Goal: Task Accomplishment & Management: Manage account settings

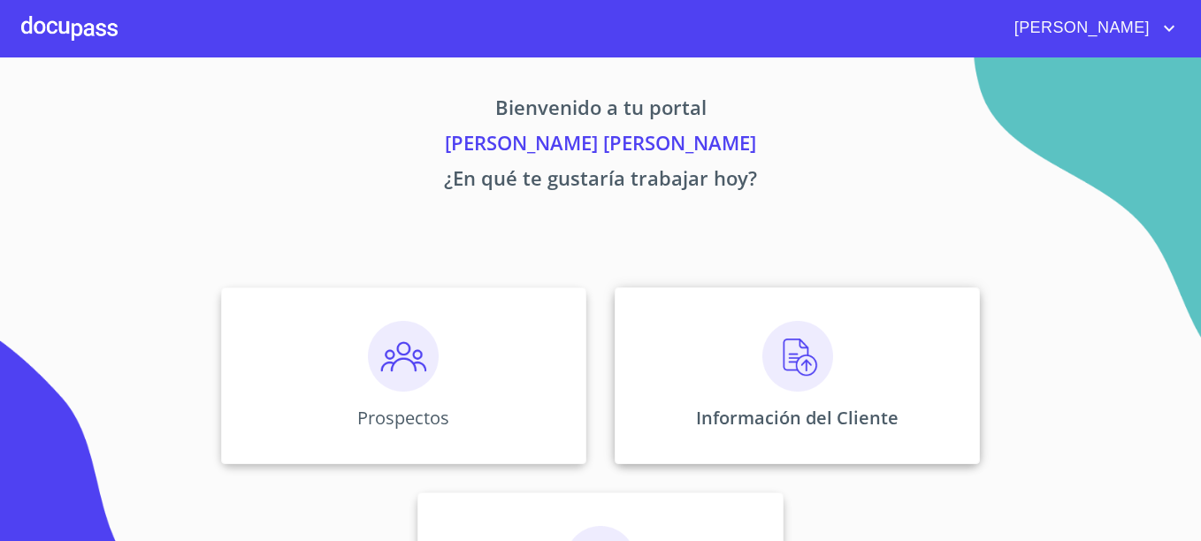
click at [826, 384] on img at bounding box center [797, 356] width 71 height 71
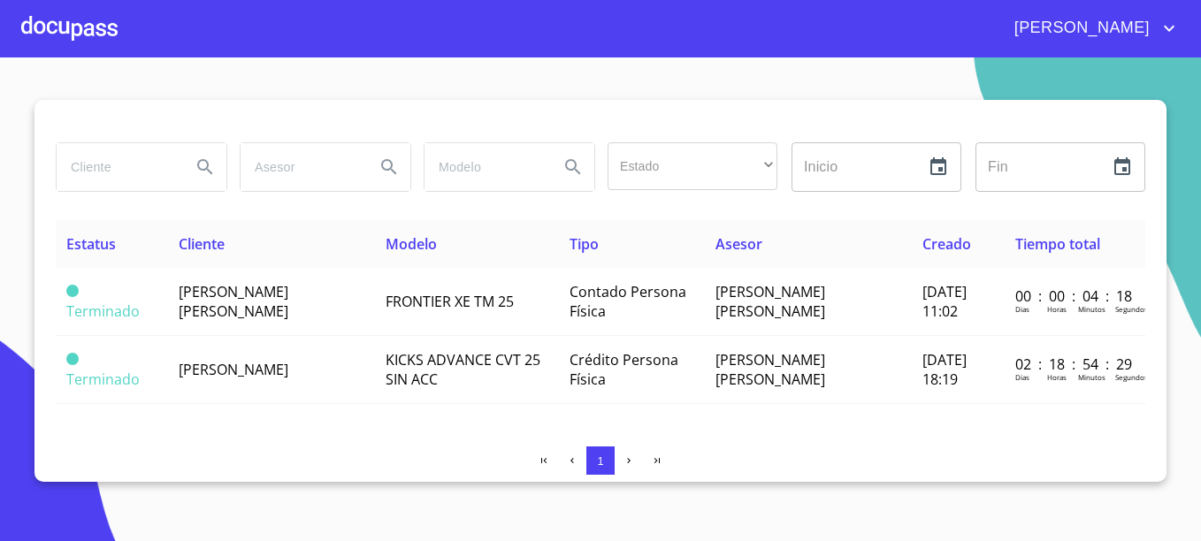
click at [93, 31] on div at bounding box center [69, 28] width 96 height 57
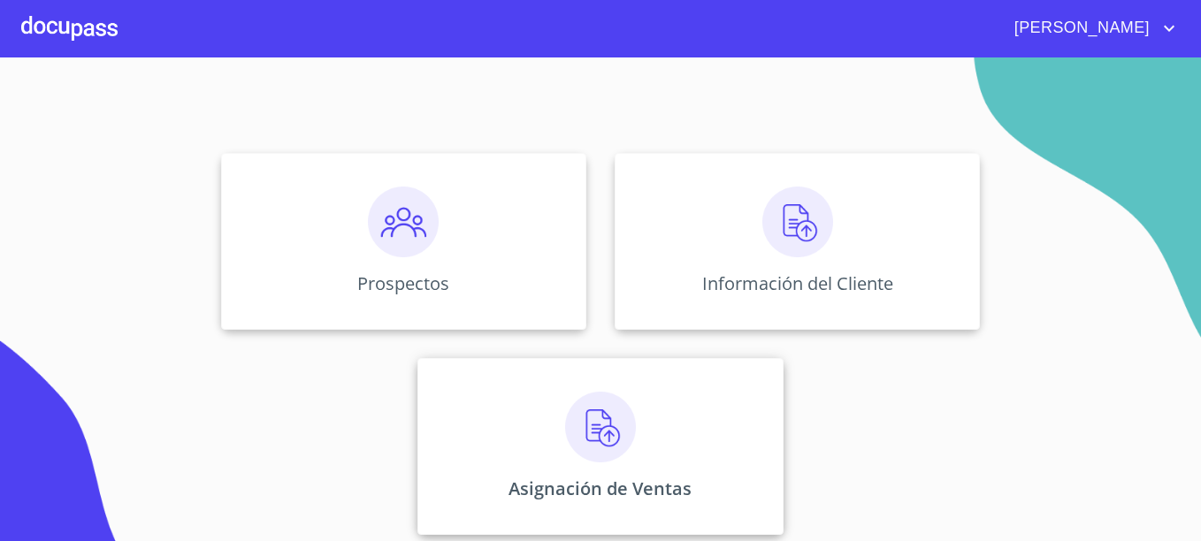
scroll to position [142, 0]
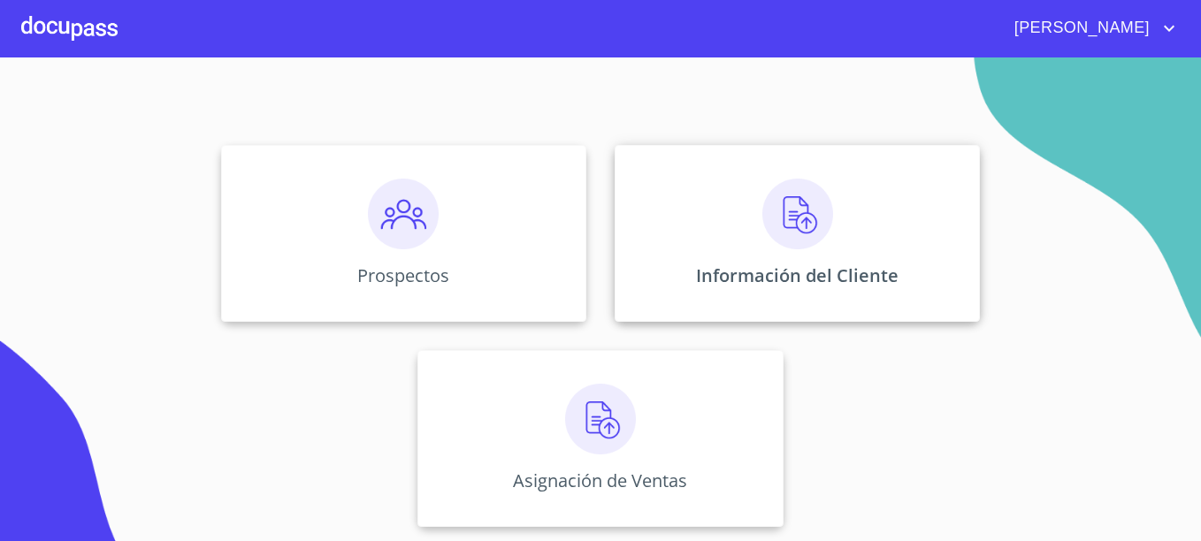
click at [784, 235] on img at bounding box center [797, 214] width 71 height 71
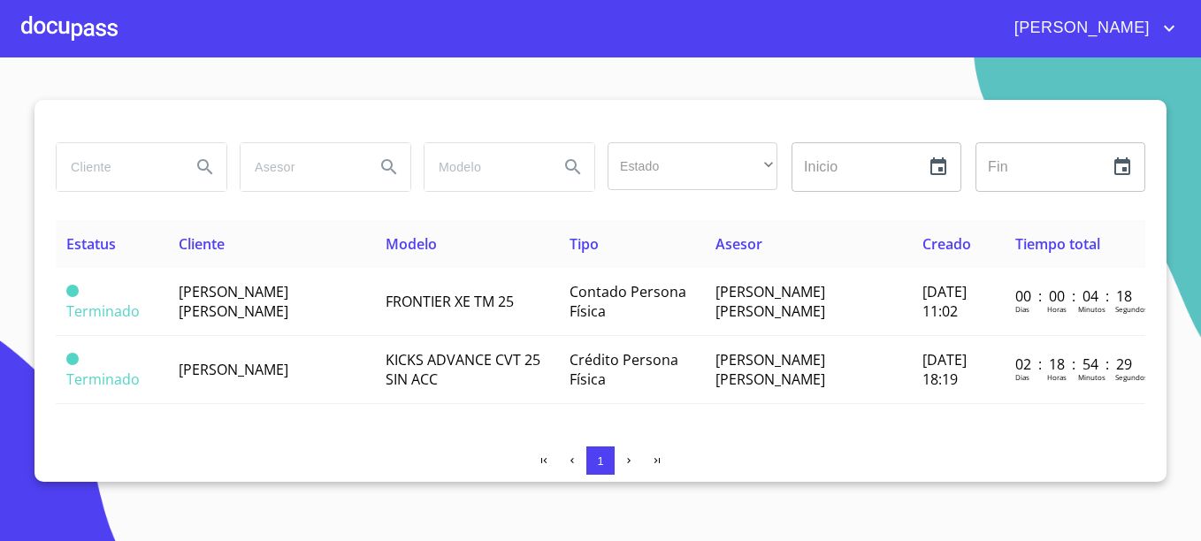
click at [101, 174] on input "search" at bounding box center [117, 167] width 120 height 48
type input "ocean"
click at [201, 166] on icon "Search" at bounding box center [205, 167] width 21 height 21
click at [71, 35] on div at bounding box center [69, 28] width 96 height 57
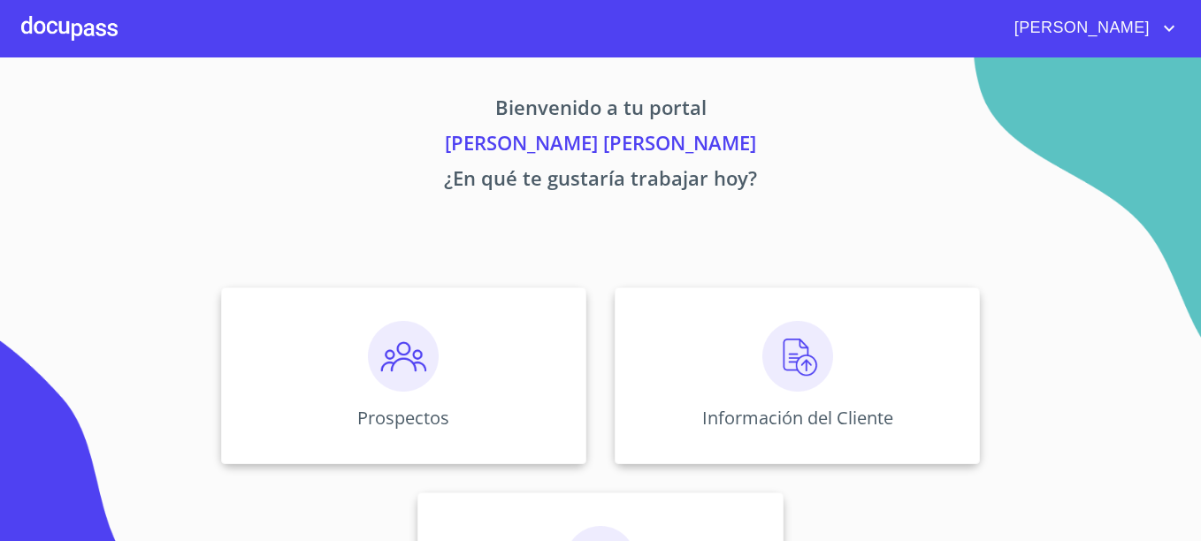
click at [1149, 25] on span "[PERSON_NAME]" at bounding box center [1079, 28] width 157 height 28
click at [1144, 29] on li "Salir" at bounding box center [1151, 37] width 57 height 32
